Goal: Information Seeking & Learning: Learn about a topic

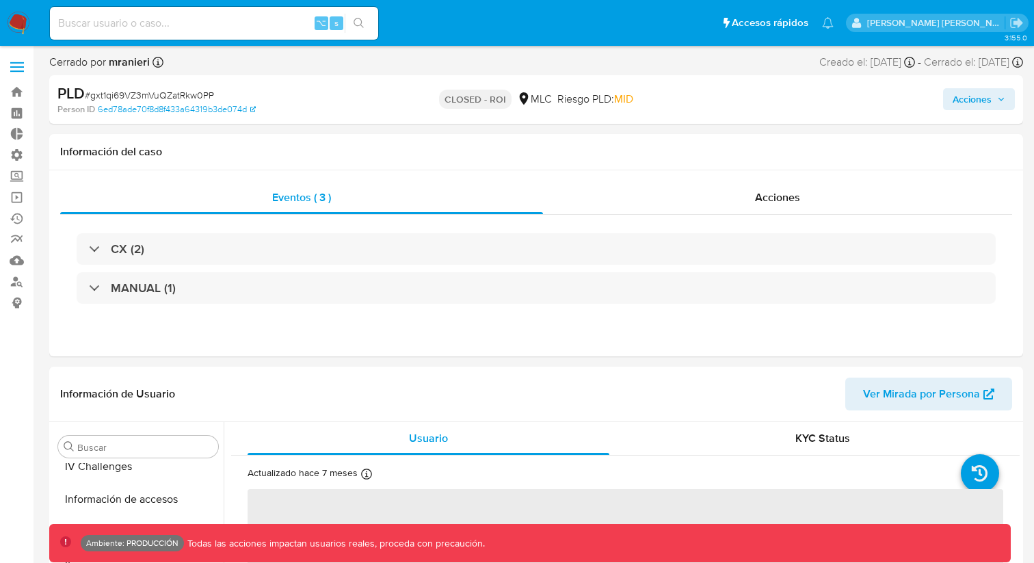
scroll to position [578, 0]
select select "10"
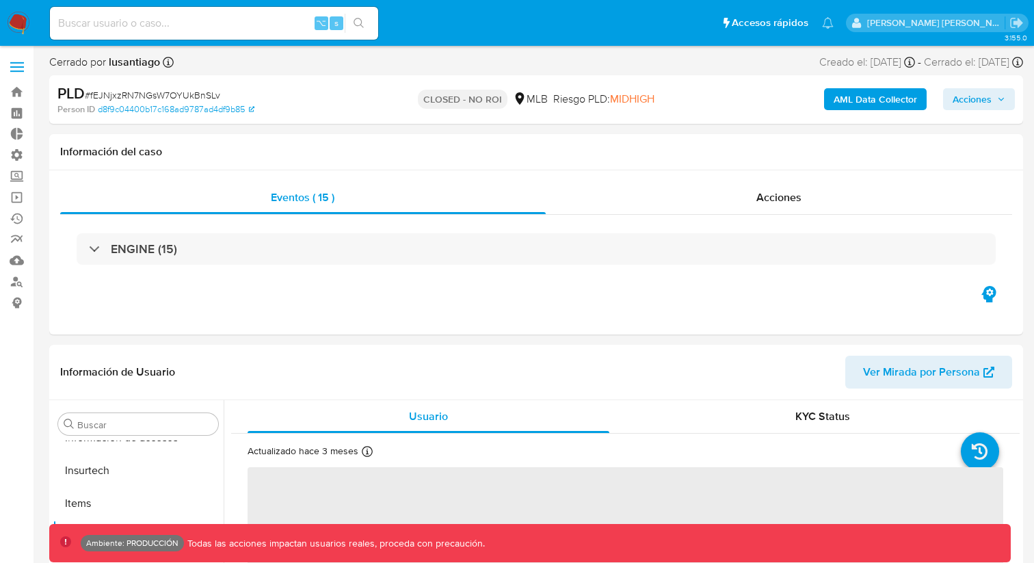
scroll to position [610, 0]
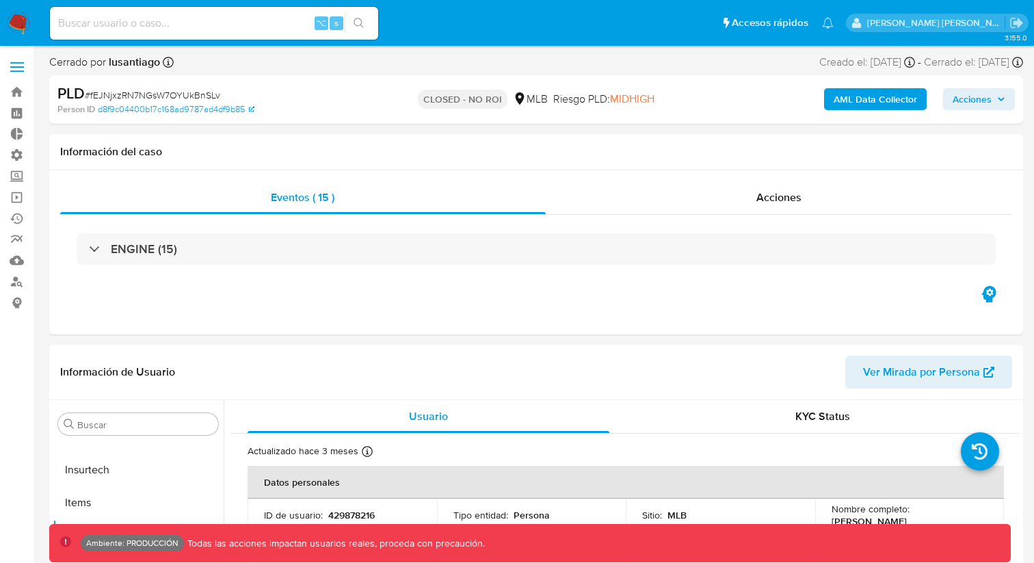
select select "10"
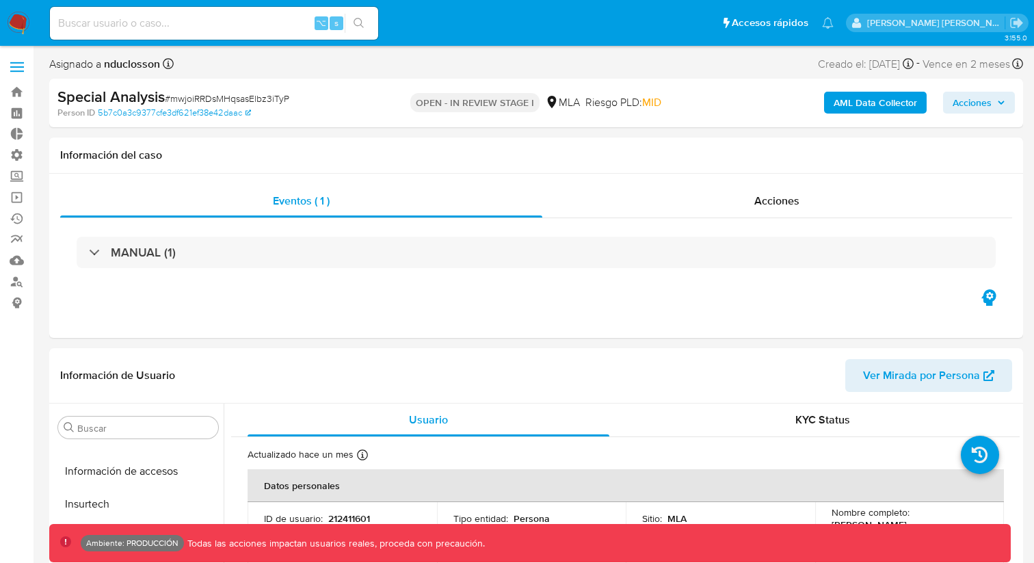
scroll to position [676, 0]
select select "10"
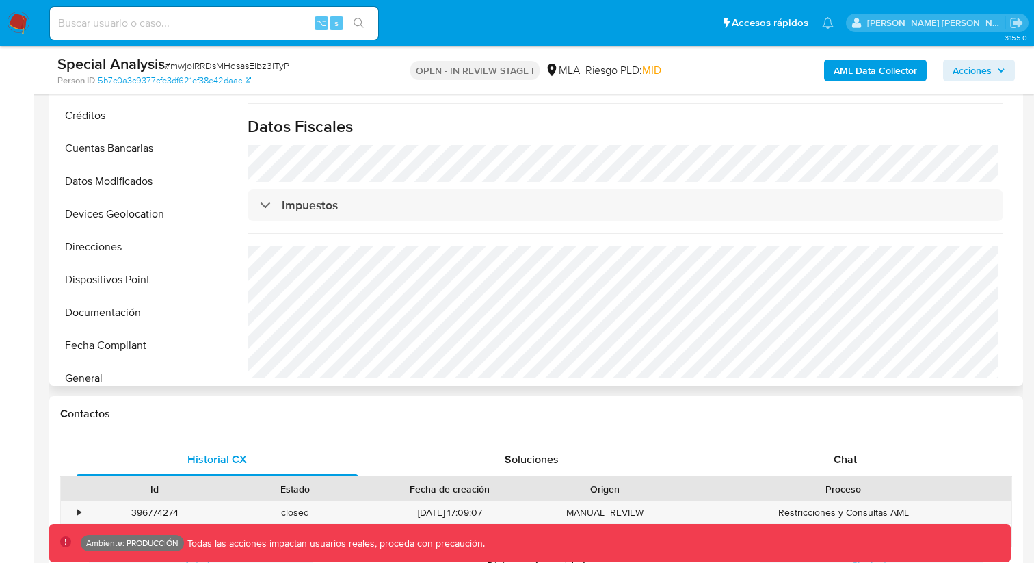
scroll to position [172, 0]
click at [138, 182] on button "Datos Modificados" at bounding box center [133, 182] width 160 height 33
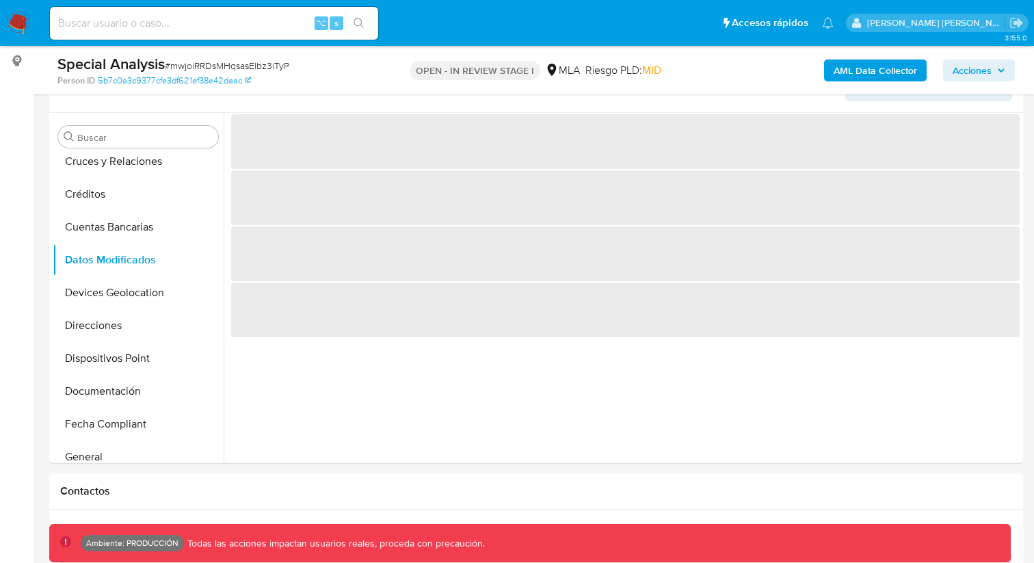
scroll to position [0, 0]
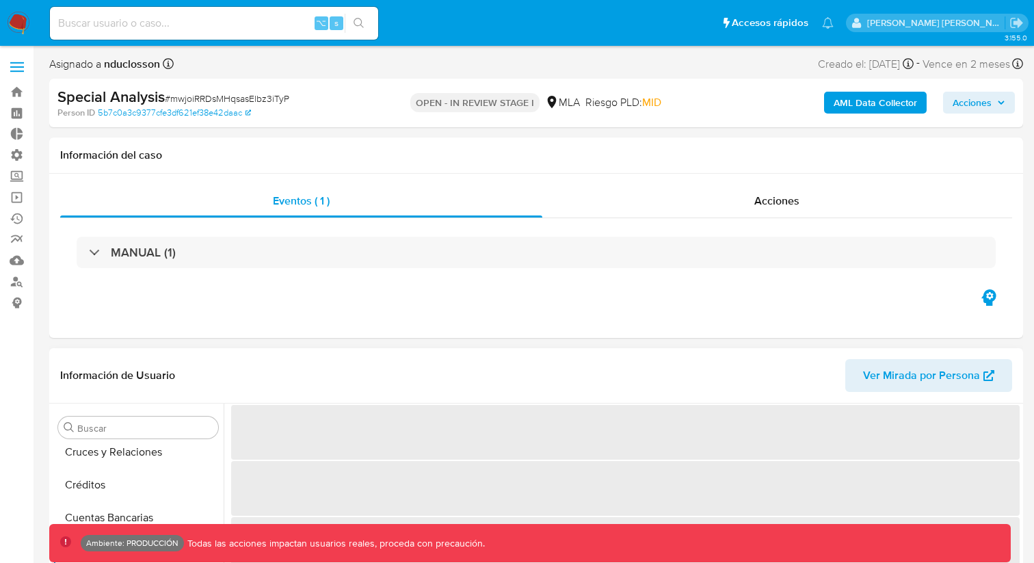
click at [880, 375] on span "Ver Mirada por Persona" at bounding box center [921, 375] width 117 height 33
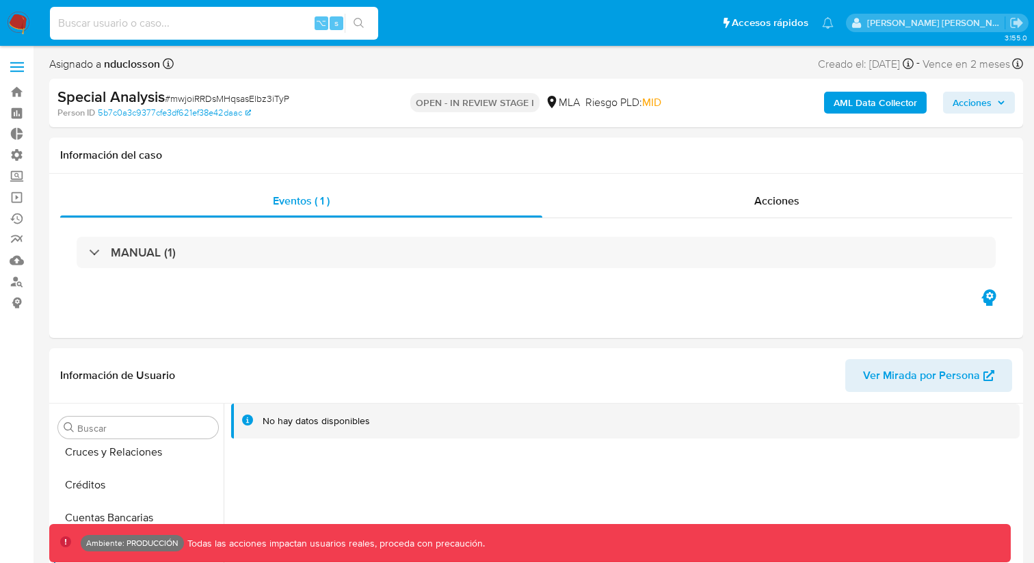
click at [147, 23] on input at bounding box center [214, 23] width 328 height 18
paste input "579940941"
type input "579940941"
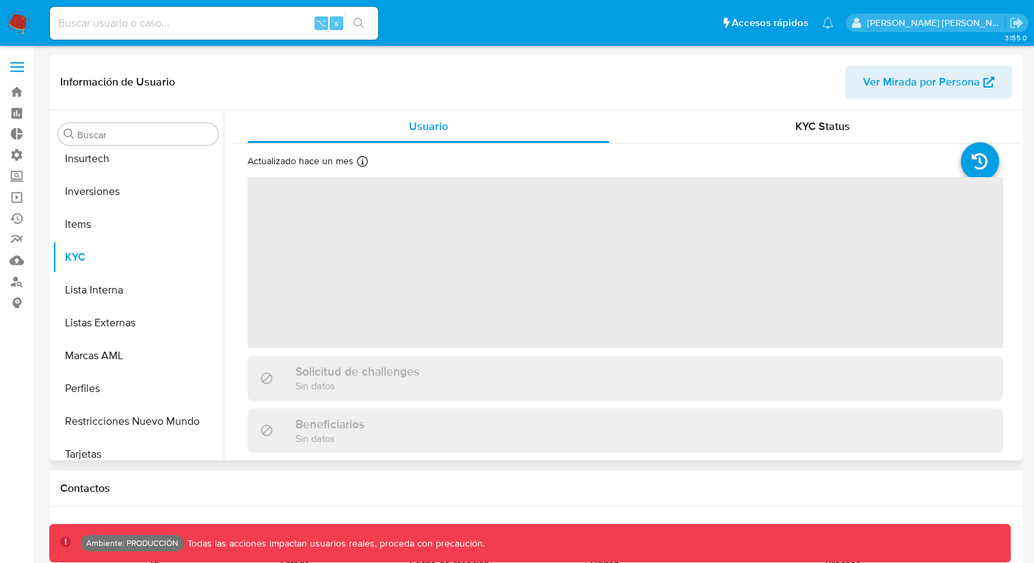
scroll to position [643, 0]
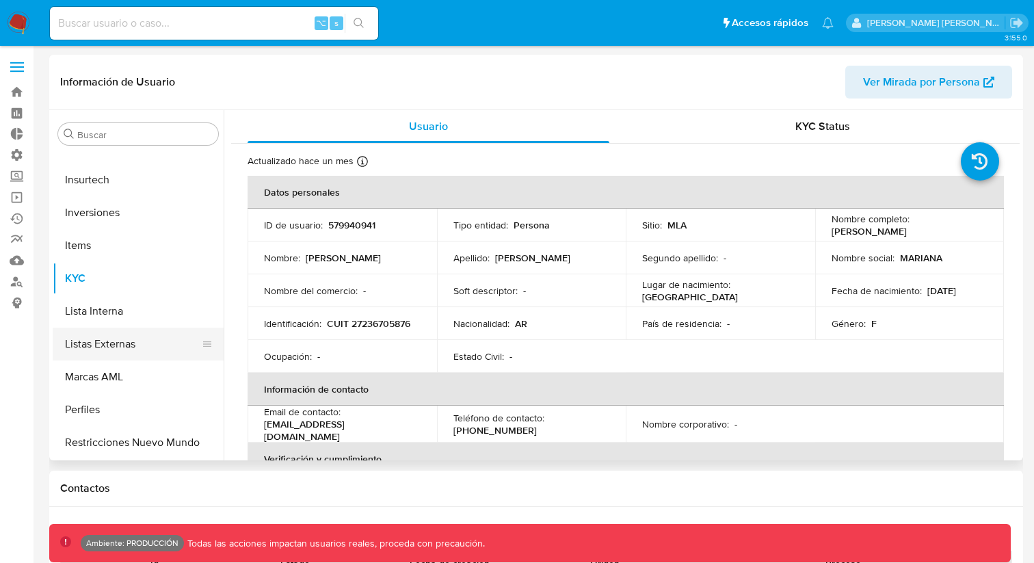
select select "10"
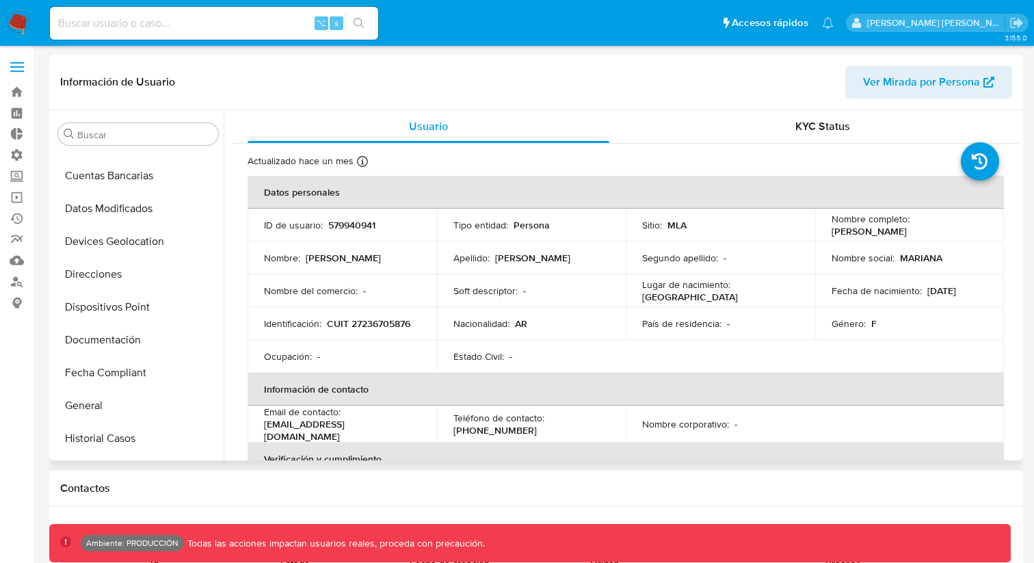
scroll to position [156, 0]
click at [105, 243] on button "Datos Modificados" at bounding box center [133, 240] width 160 height 33
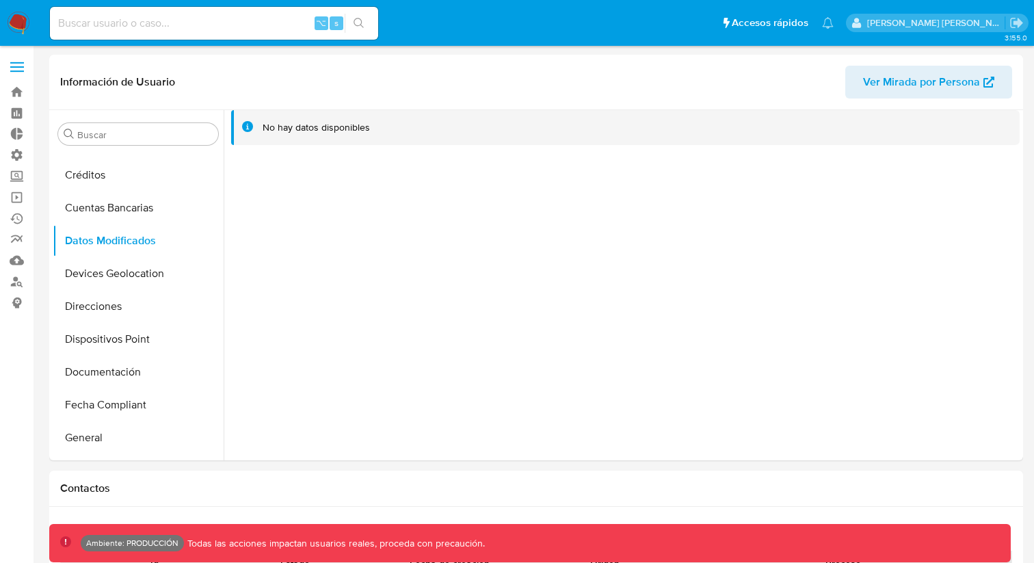
click at [105, 25] on input at bounding box center [214, 23] width 328 height 18
type input "fravega"
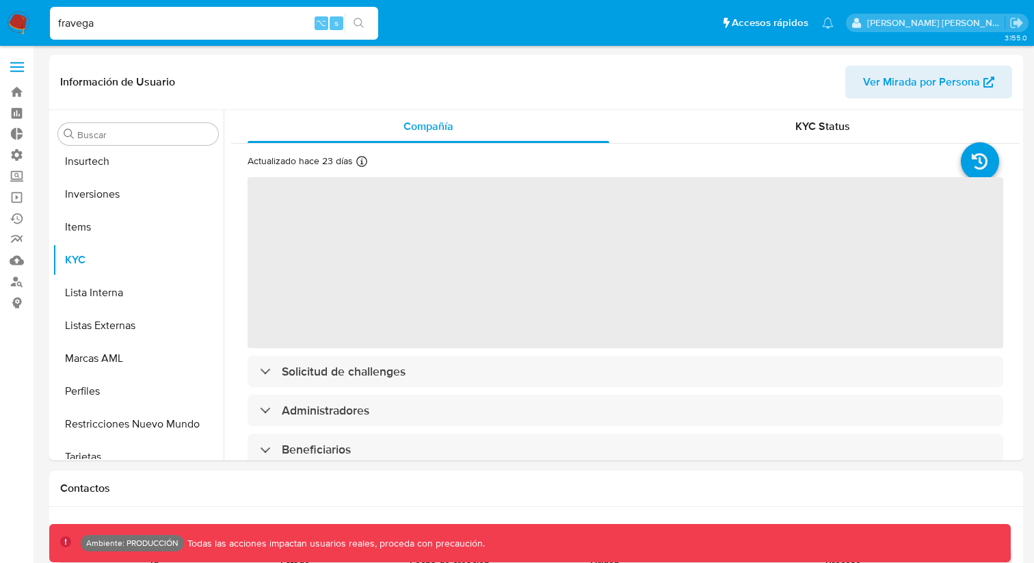
scroll to position [643, 0]
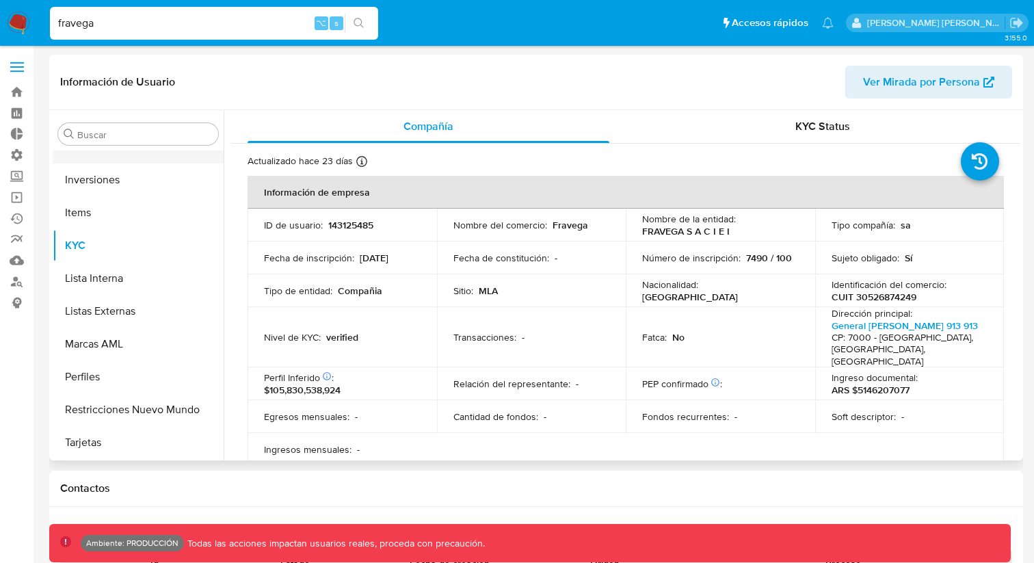
select select "10"
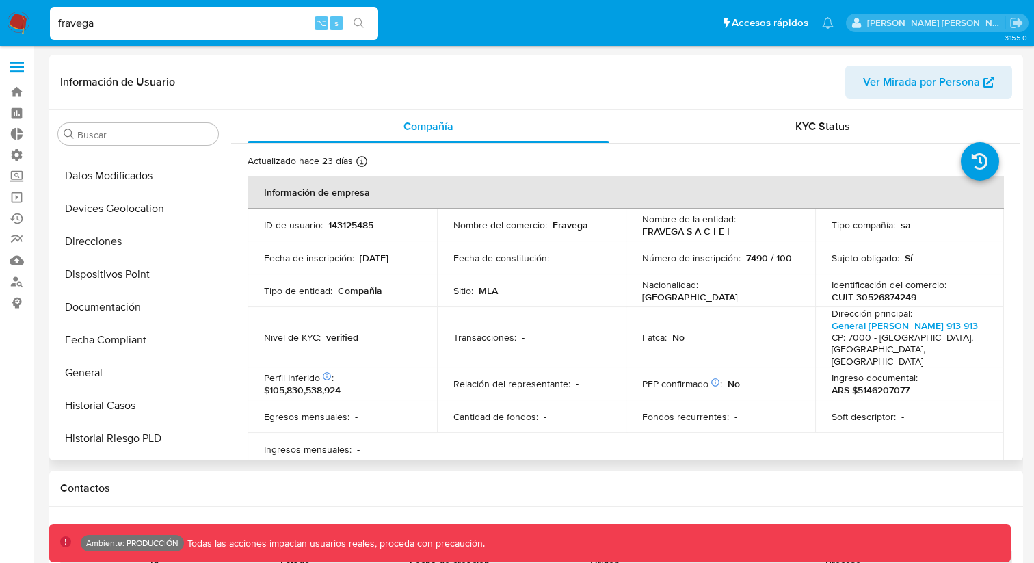
scroll to position [209, 0]
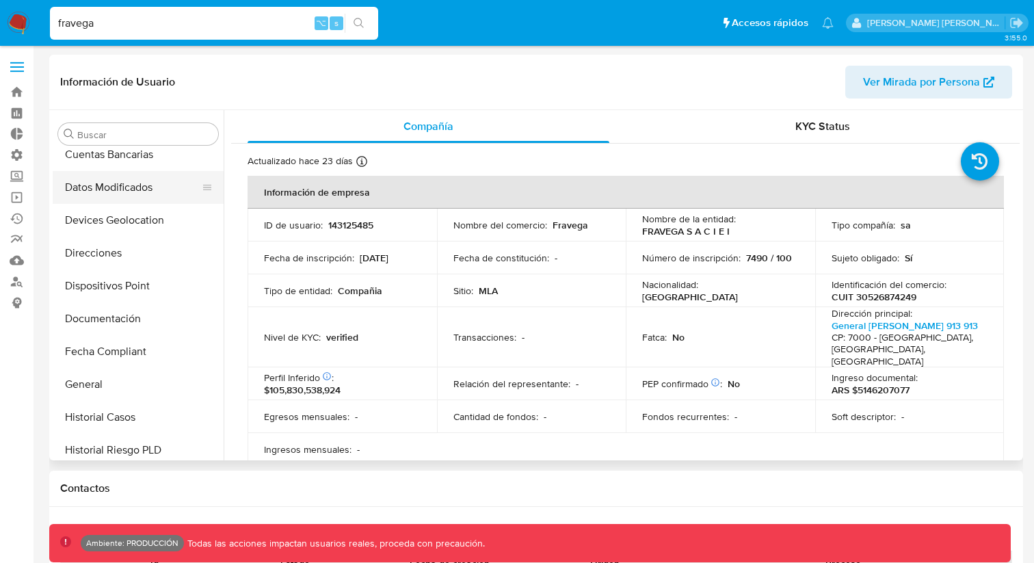
click at [96, 185] on button "Datos Modificados" at bounding box center [133, 187] width 160 height 33
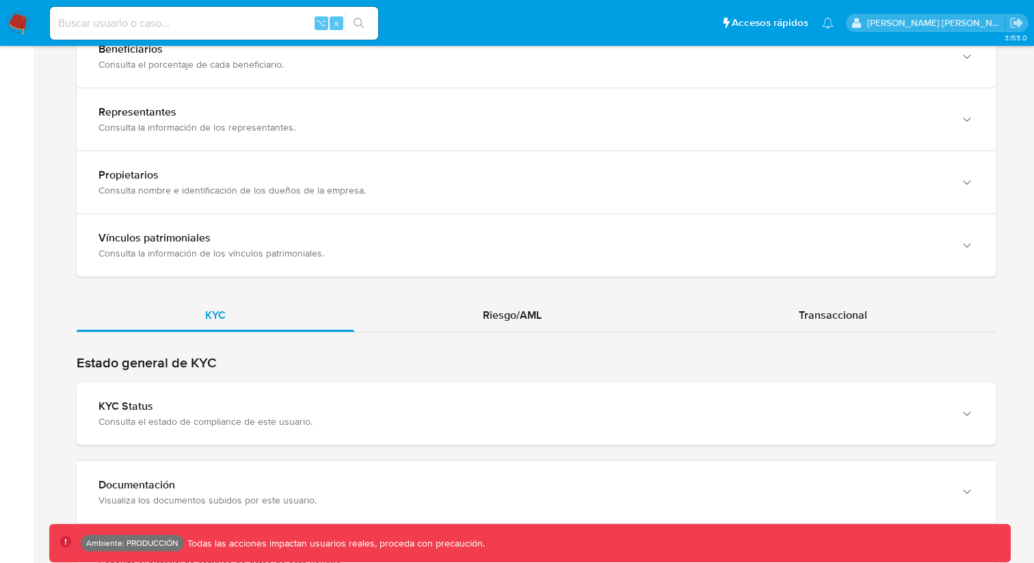
scroll to position [1181, 0]
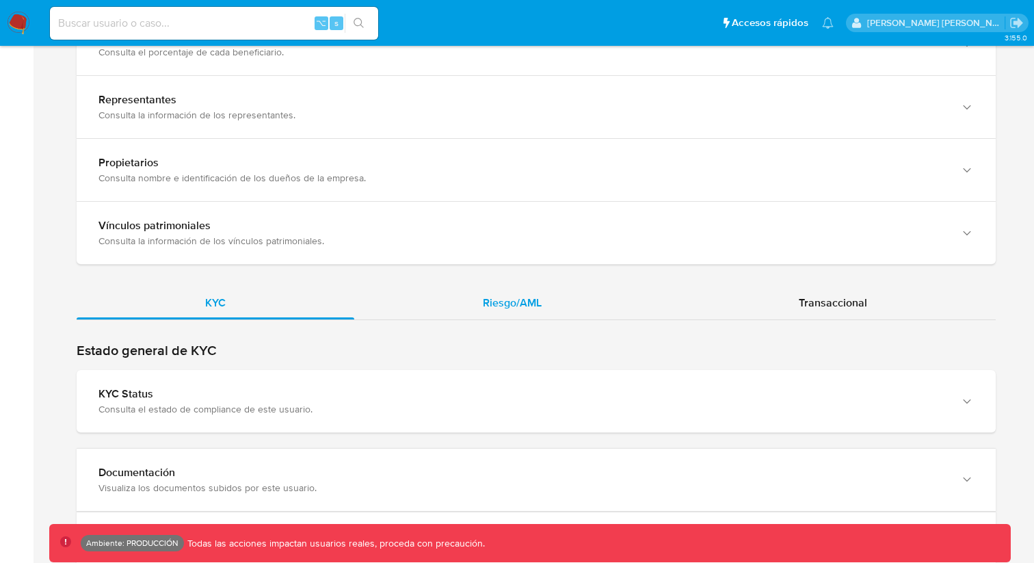
click at [539, 295] on span "Riesgo/AML" at bounding box center [512, 303] width 59 height 16
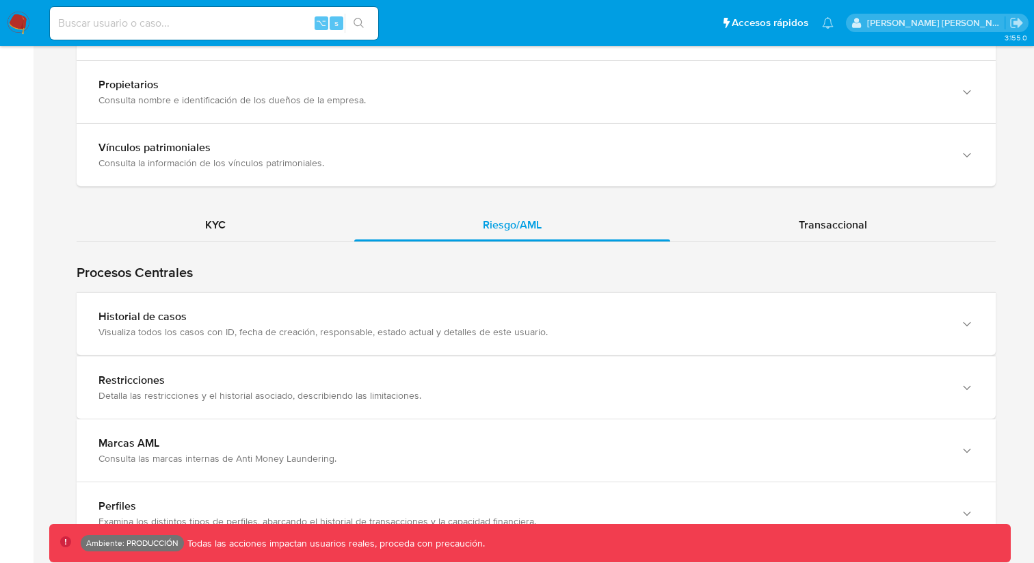
scroll to position [1249, 0]
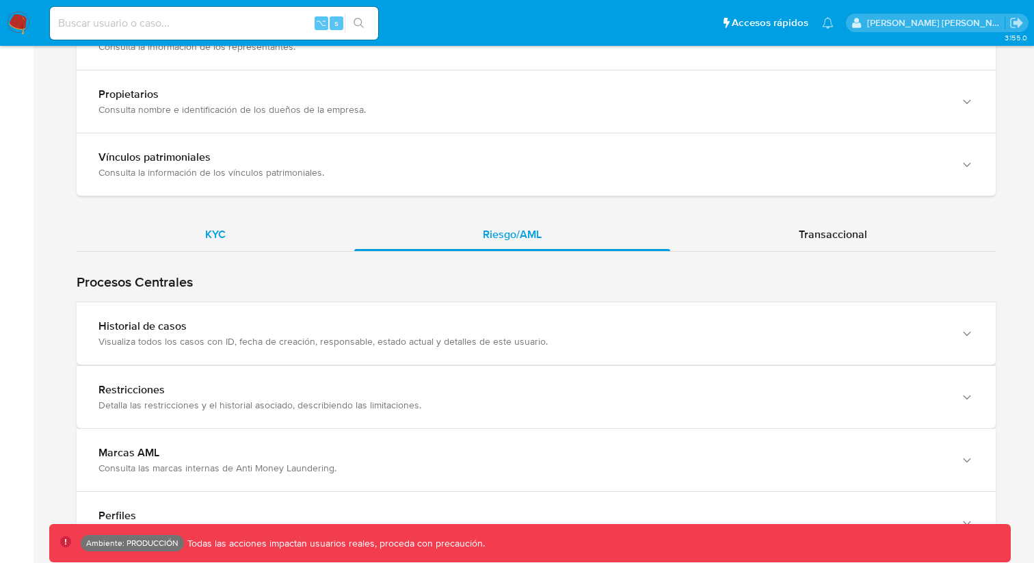
click at [221, 226] on span "KYC" at bounding box center [215, 234] width 21 height 16
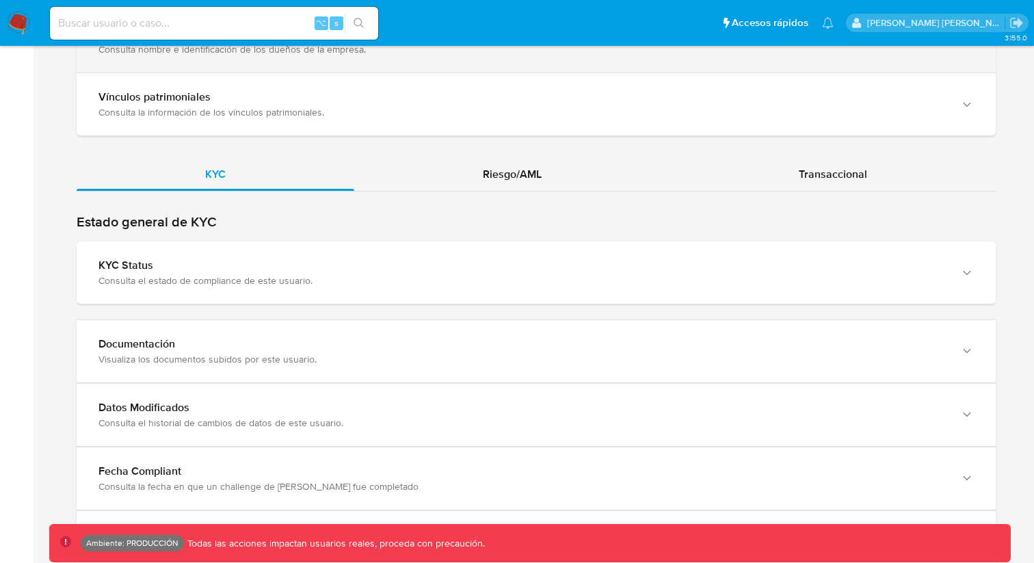
scroll to position [1349, 0]
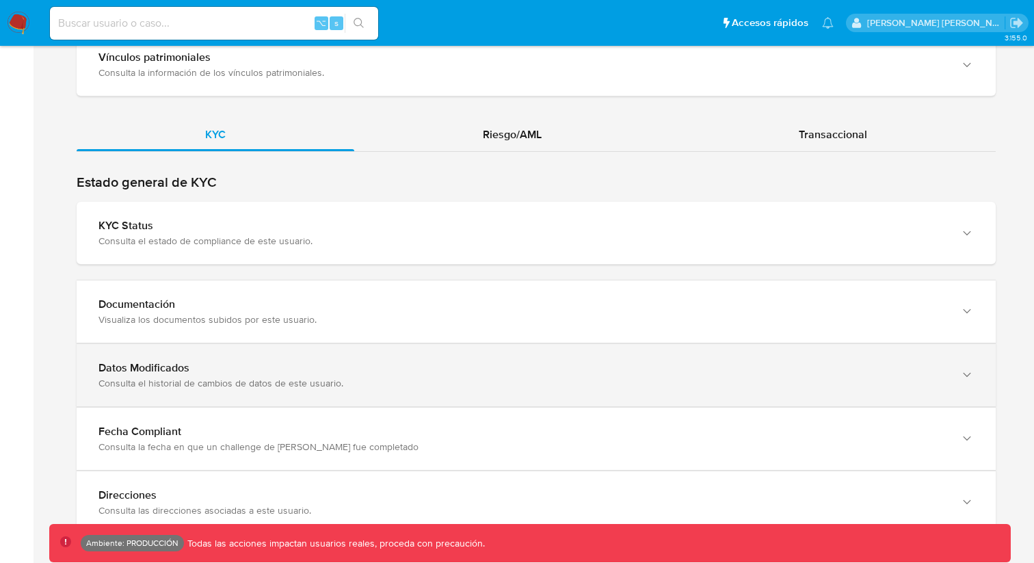
click at [215, 344] on div "Datos Modificados Consulta el historial de cambios de datos de este usuario." at bounding box center [536, 375] width 919 height 62
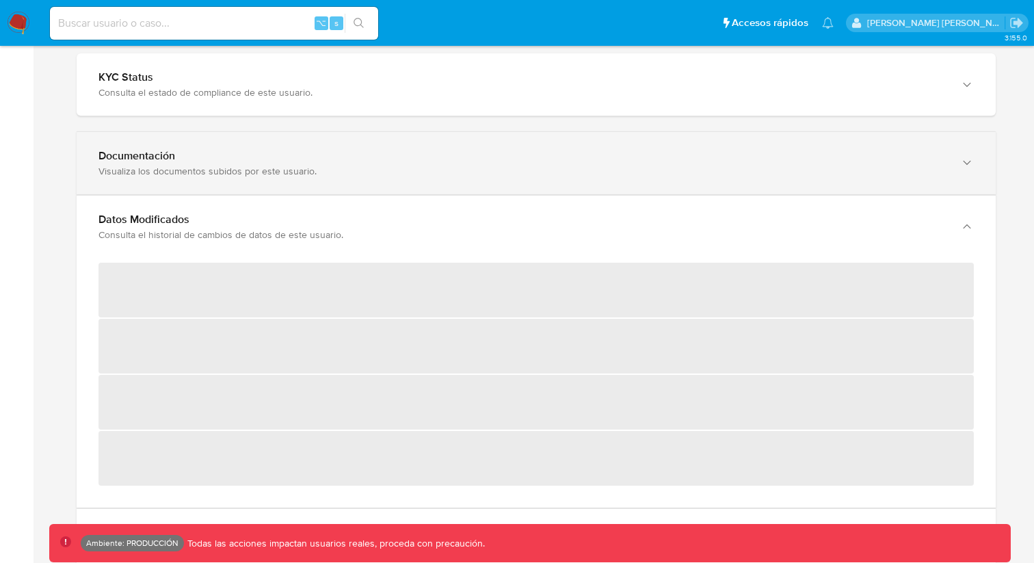
scroll to position [1507, 0]
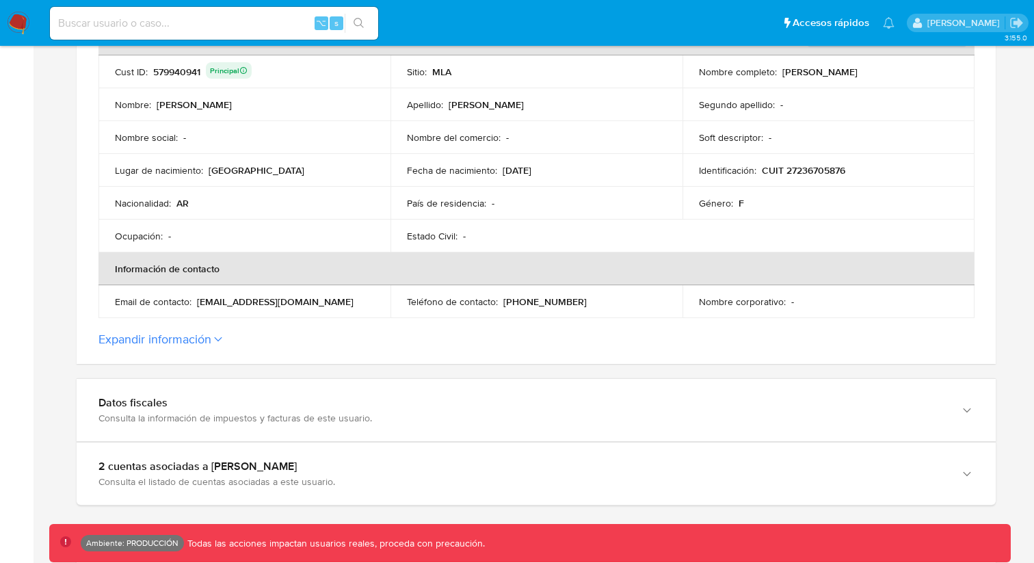
scroll to position [305, 0]
click at [197, 337] on button "Expandir información" at bounding box center [154, 337] width 113 height 15
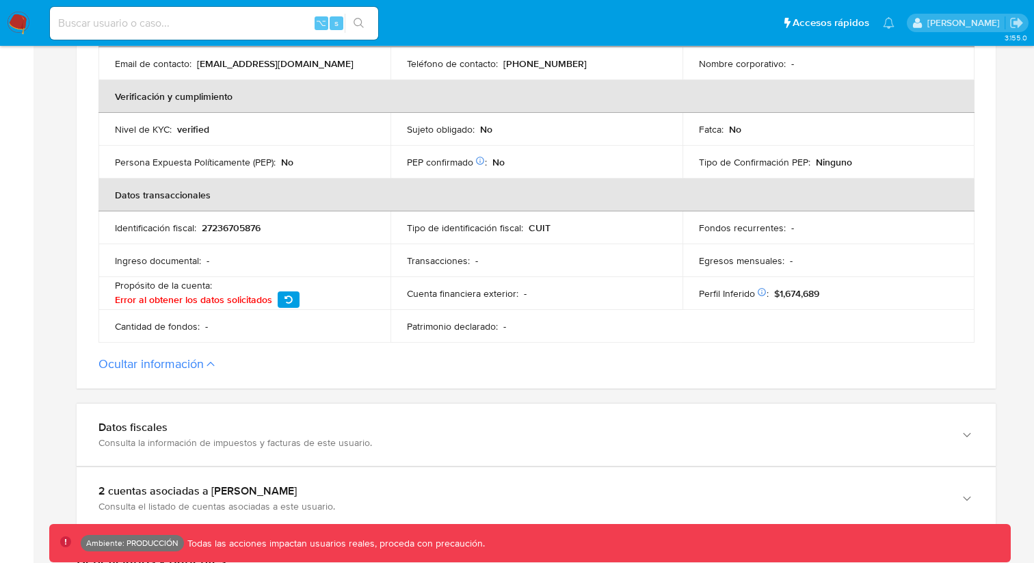
scroll to position [548, 0]
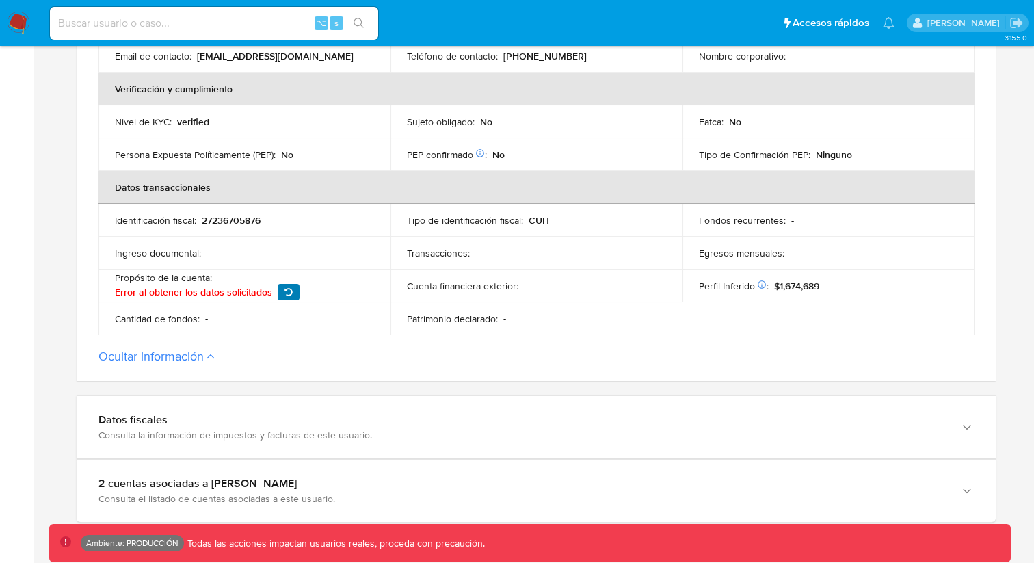
click at [284, 291] on icon "button" at bounding box center [288, 292] width 8 height 8
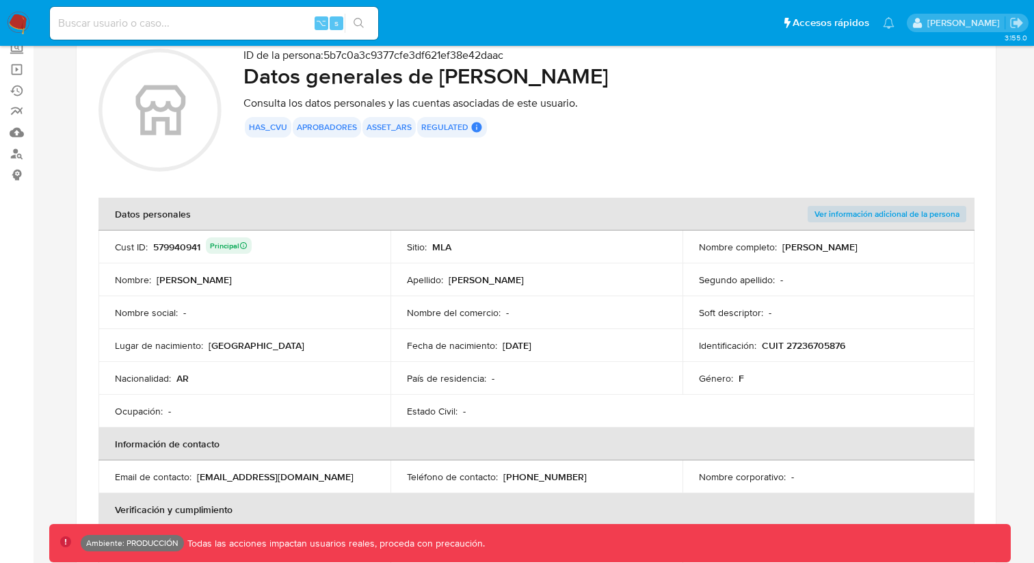
scroll to position [112, 0]
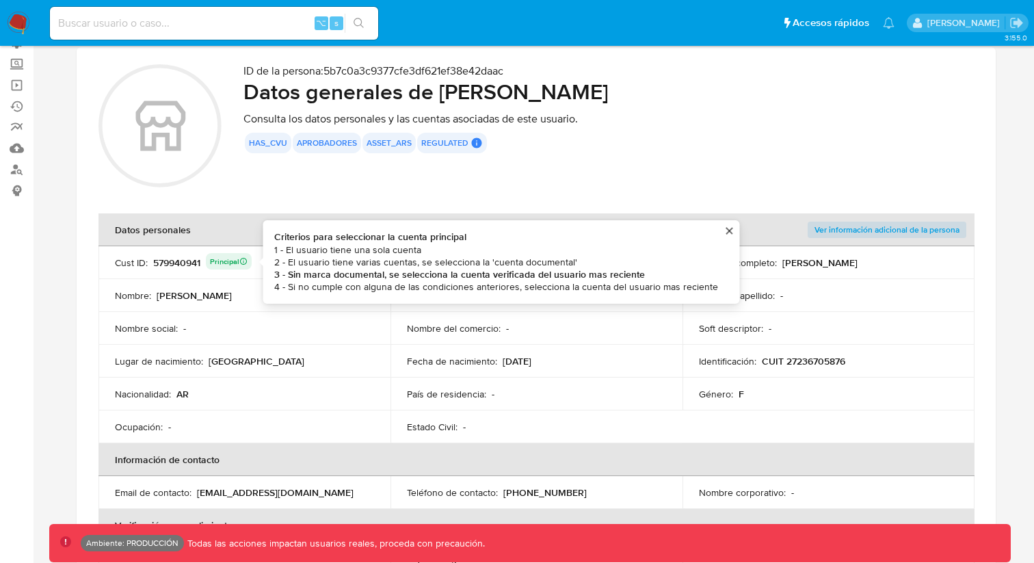
click at [174, 260] on div "579940941 Principal Criterios para seleccionar la cuenta principal 1 - El usuar…" at bounding box center [202, 262] width 98 height 19
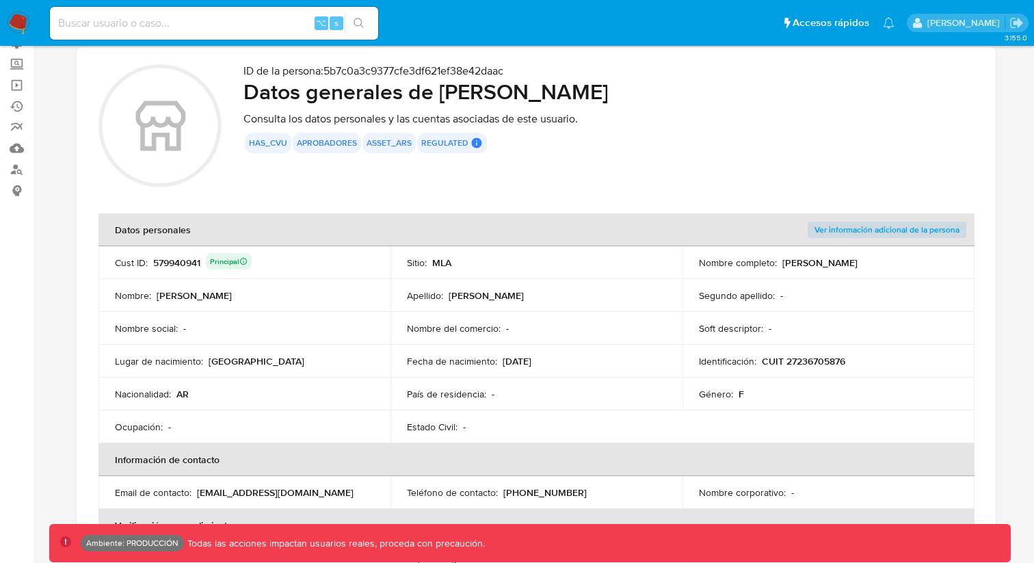
click at [174, 260] on div "579940941 Principal" at bounding box center [202, 262] width 98 height 19
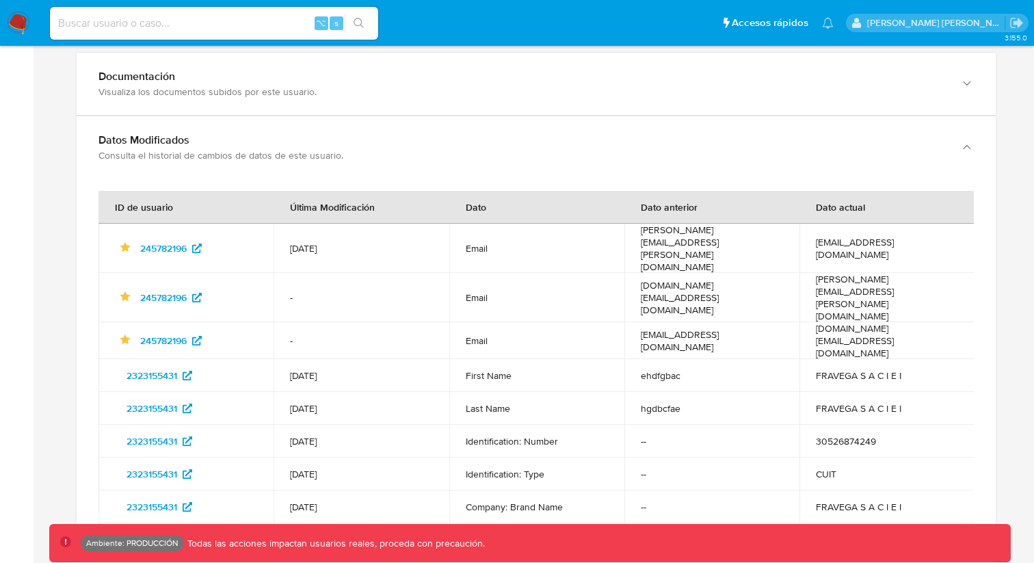
scroll to position [178, 0]
